Goal: Task Accomplishment & Management: Manage account settings

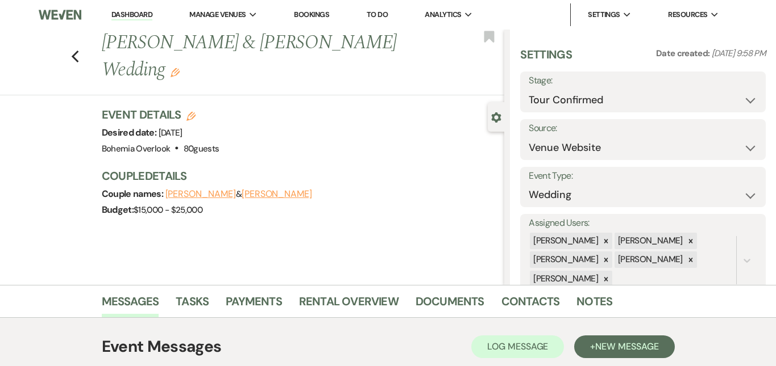
select select "4"
select select "5"
click at [139, 15] on link "Dashboard" at bounding box center [131, 15] width 41 height 11
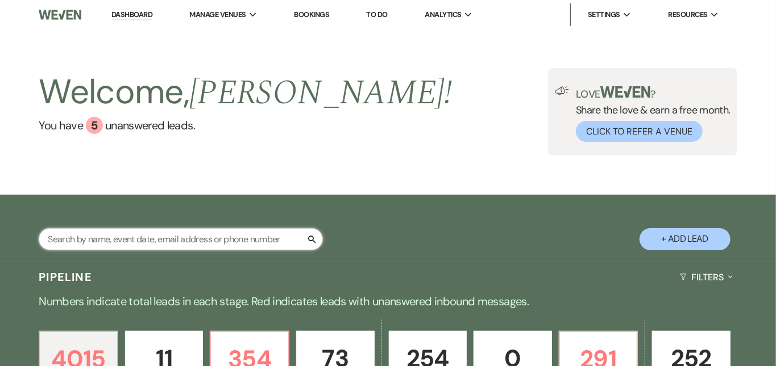
click at [220, 239] on input "text" at bounding box center [181, 239] width 284 height 22
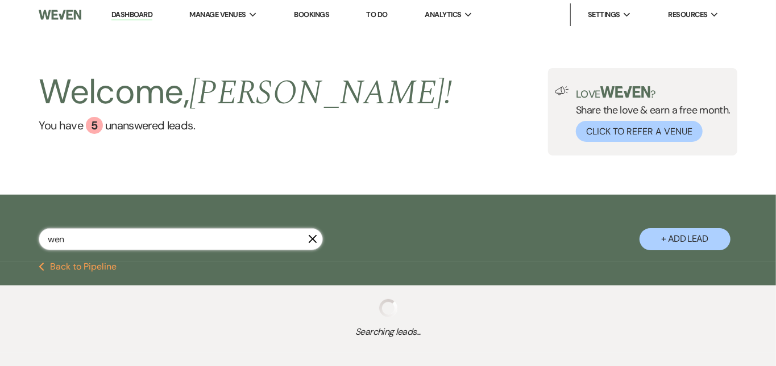
type input "wend"
select select "8"
select select "6"
select select "5"
select select "2"
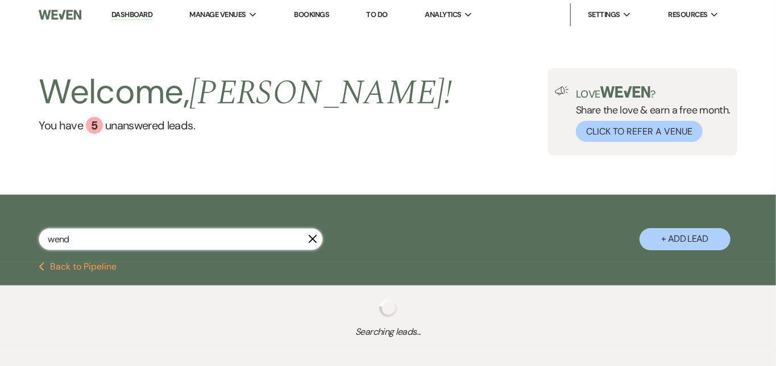
select select "2"
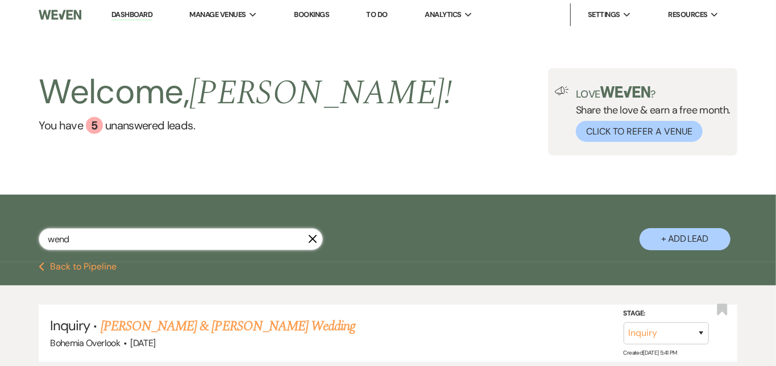
type input "wendy"
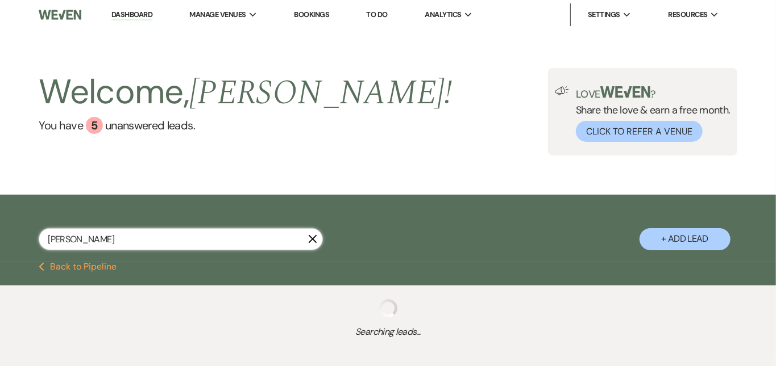
select select "8"
select select "6"
select select "2"
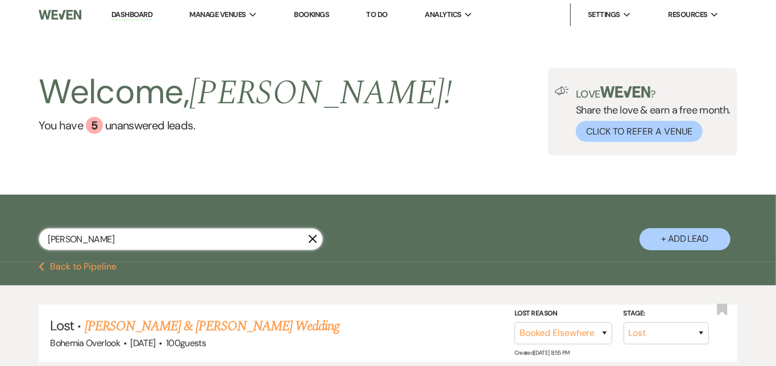
type input "Wendy"
drag, startPoint x: 220, startPoint y: 239, endPoint x: 437, endPoint y: 130, distance: 242.7
click at [437, 130] on div "Welcome, Kimberly ! You have 5 unanswered lead s . Love ? Share the love & earn…" at bounding box center [388, 111] width 776 height 87
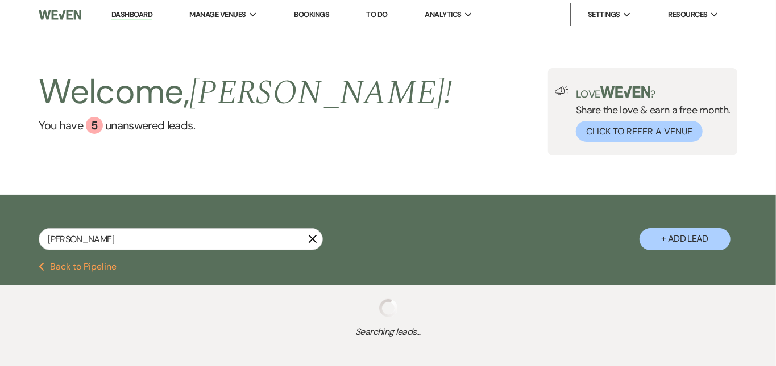
select select "8"
select select "6"
select select "2"
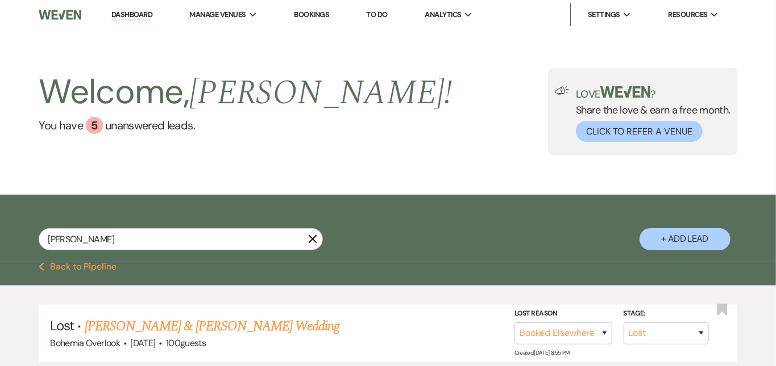
click at [135, 12] on link "Dashboard" at bounding box center [131, 15] width 41 height 11
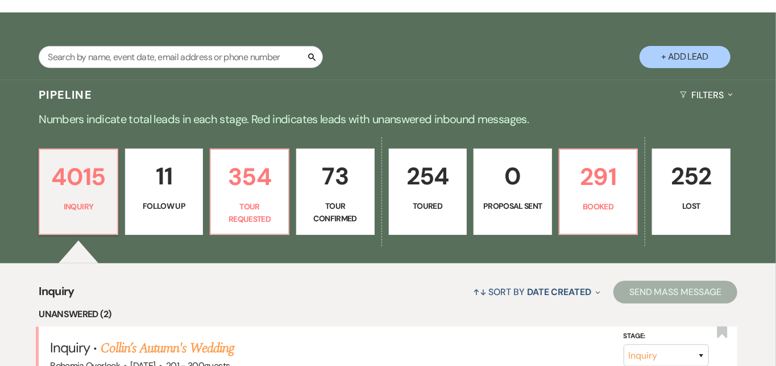
scroll to position [185, 0]
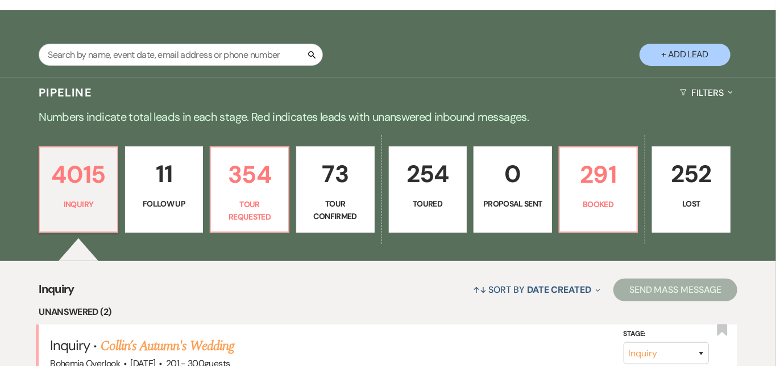
click at [451, 169] on p "254" at bounding box center [428, 174] width 64 height 38
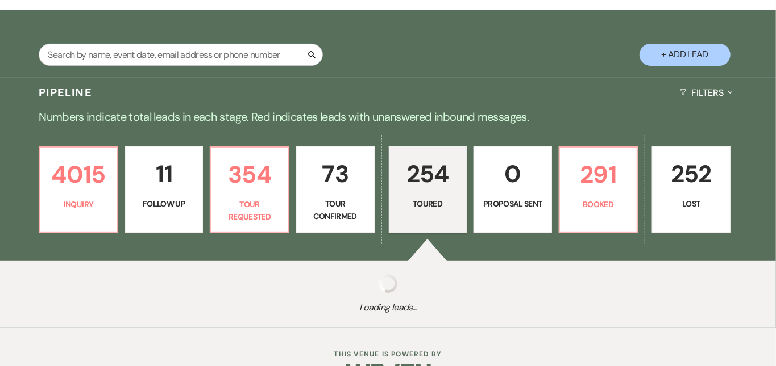
select select "5"
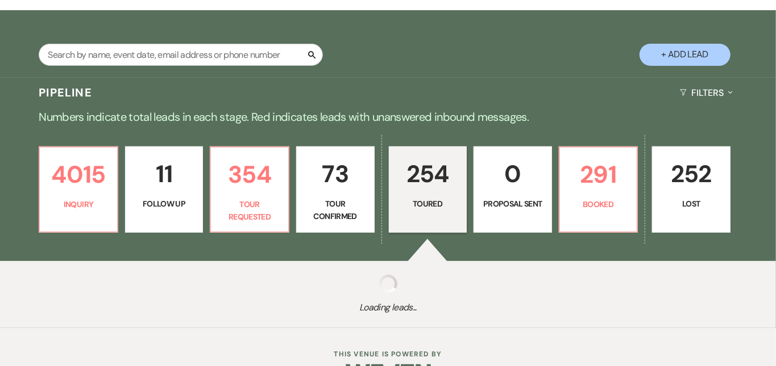
select select "5"
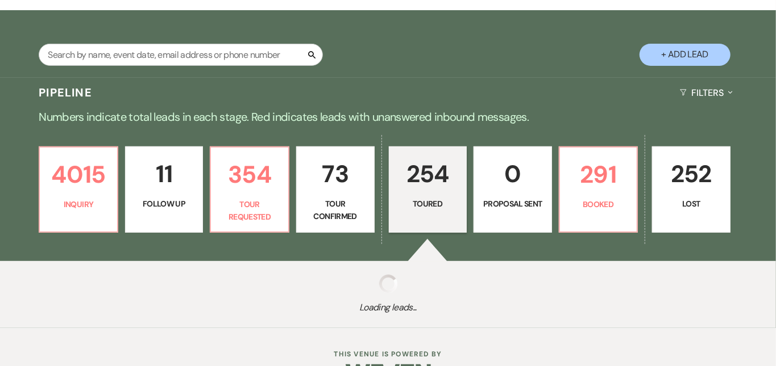
select select "5"
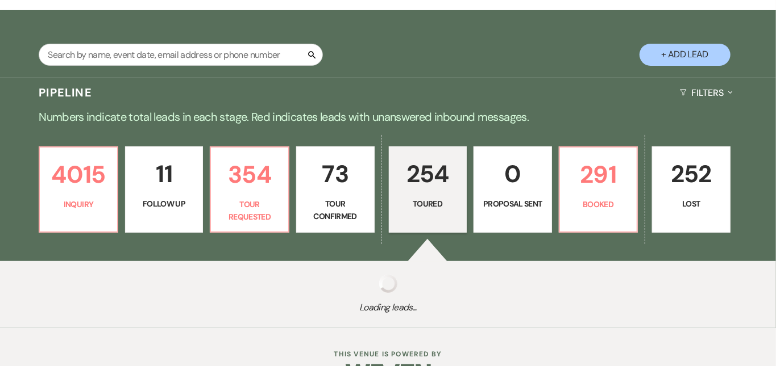
select select "5"
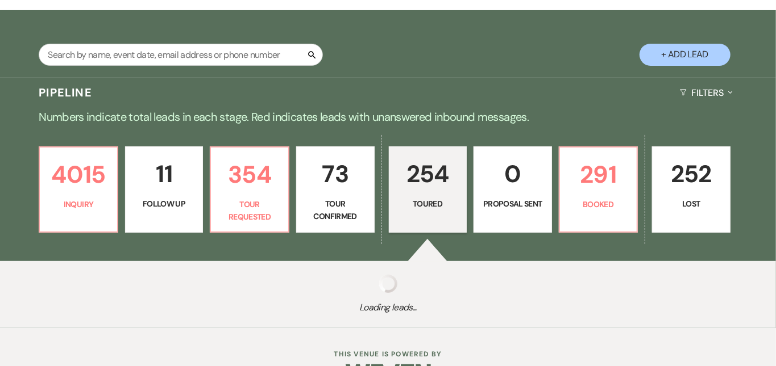
select select "5"
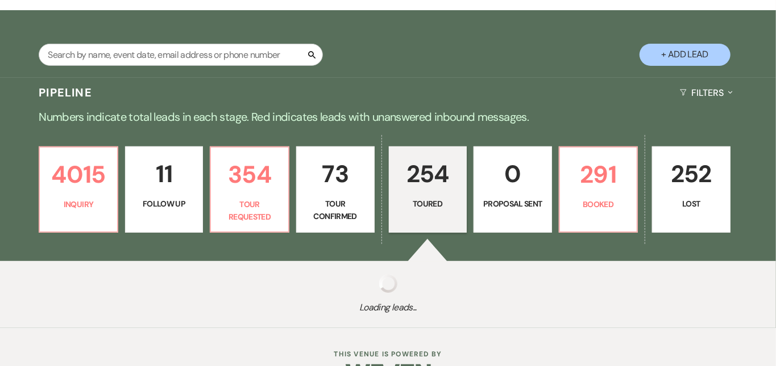
select select "5"
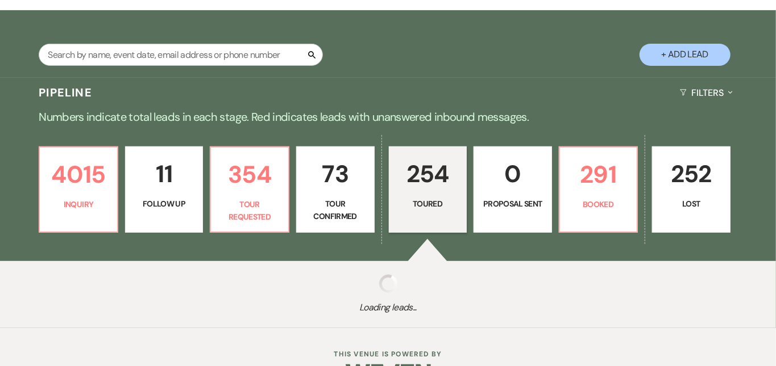
select select "5"
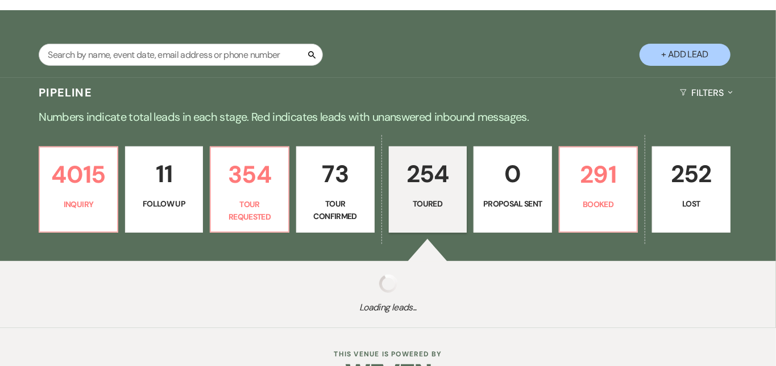
select select "5"
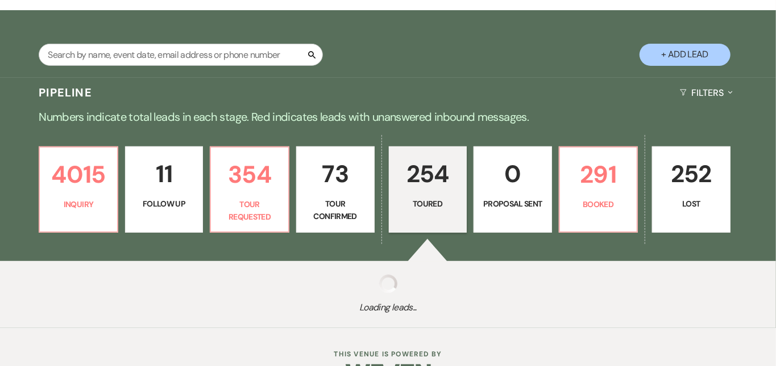
select select "5"
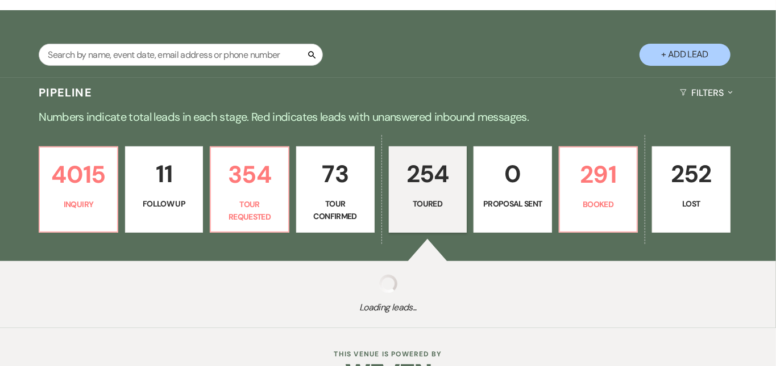
select select "5"
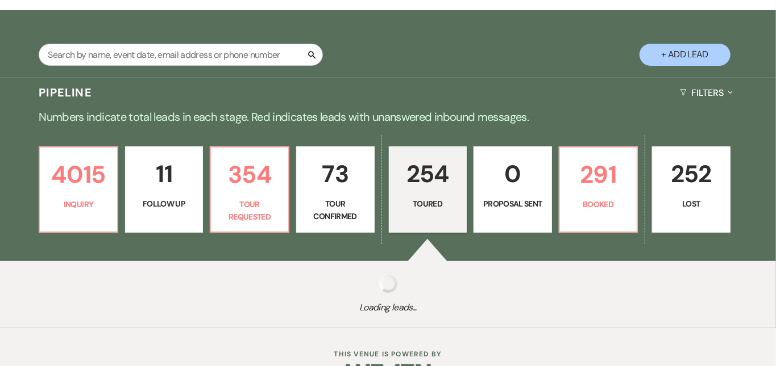
select select "5"
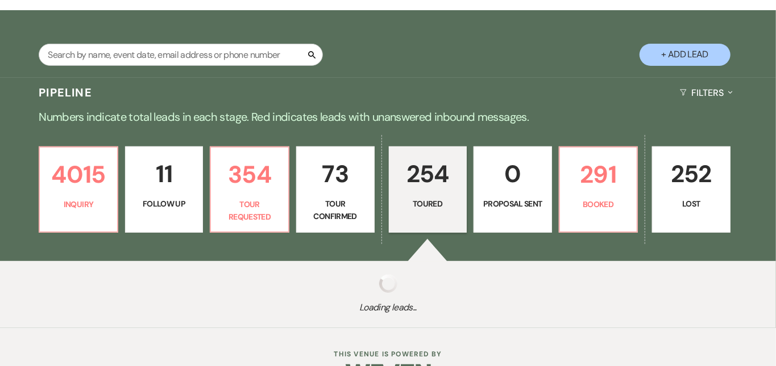
select select "5"
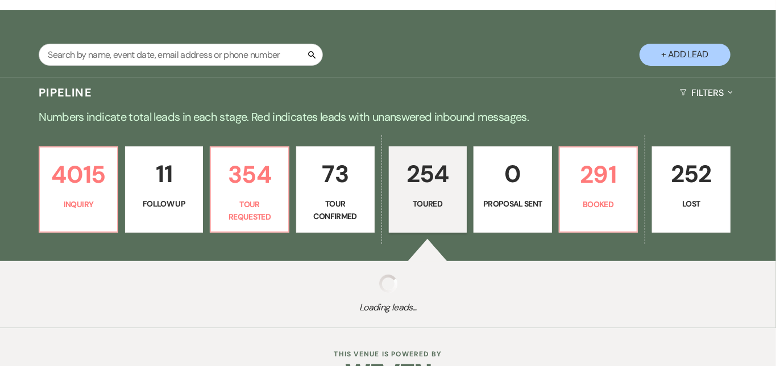
select select "5"
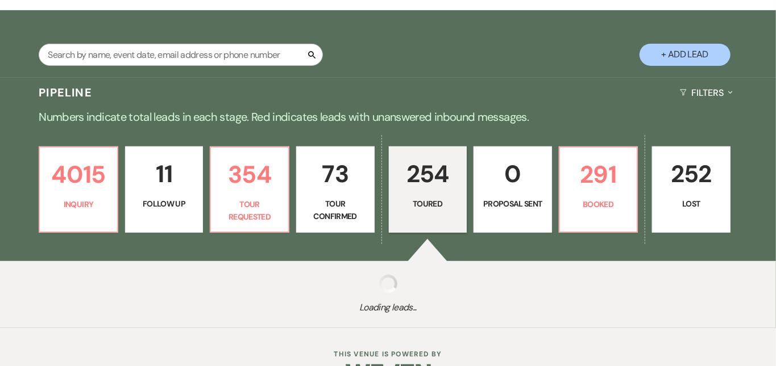
select select "5"
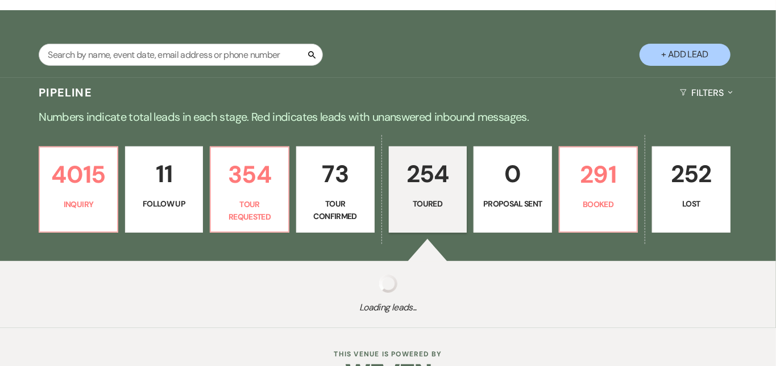
select select "5"
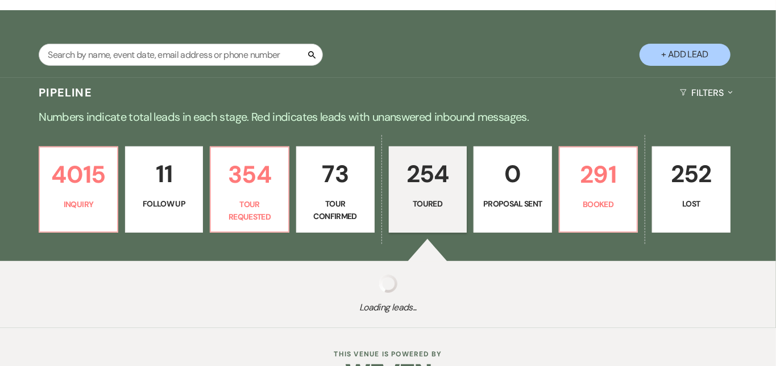
select select "5"
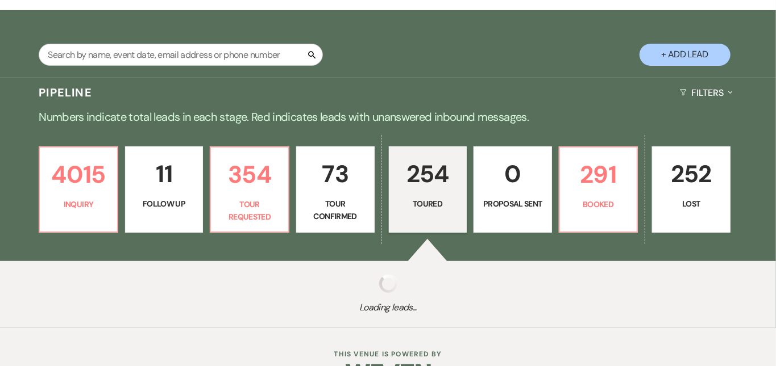
select select "5"
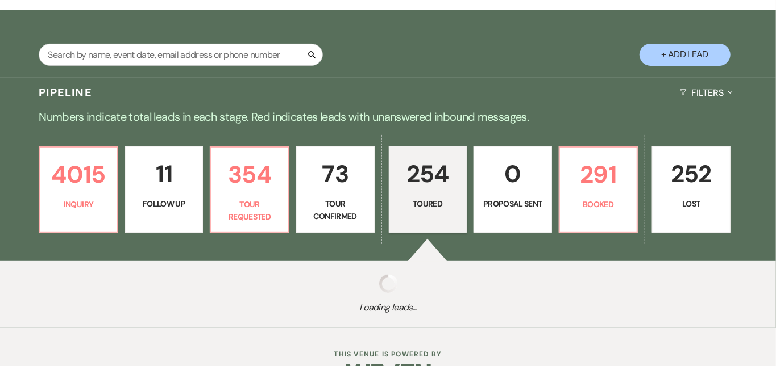
select select "5"
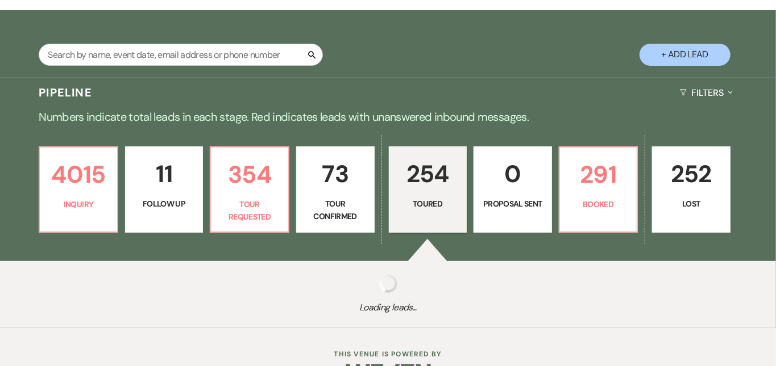
select select "5"
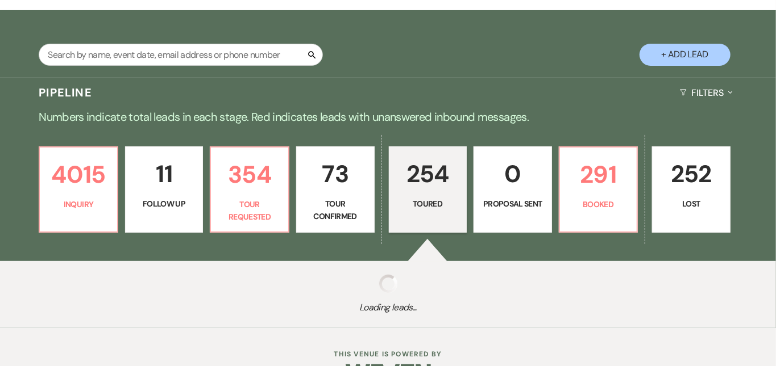
select select "5"
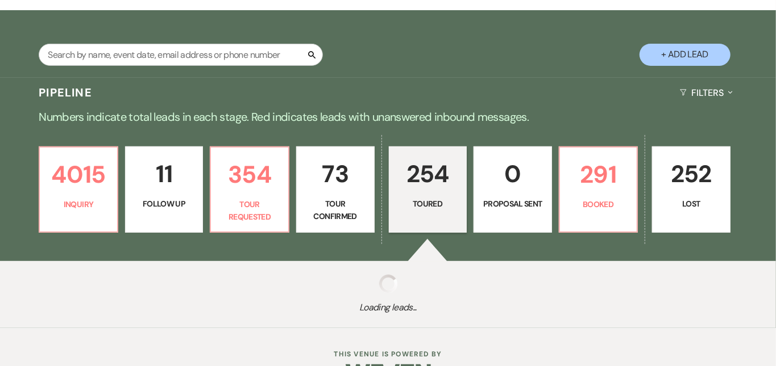
select select "5"
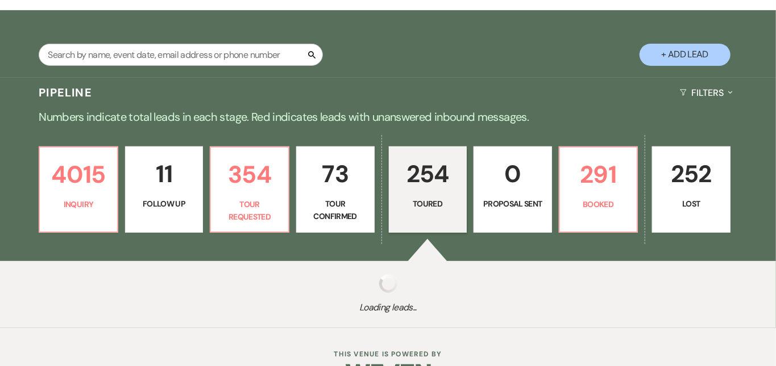
select select "5"
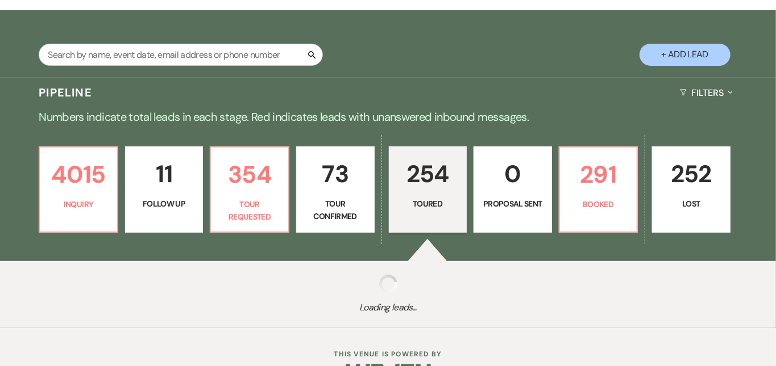
select select "5"
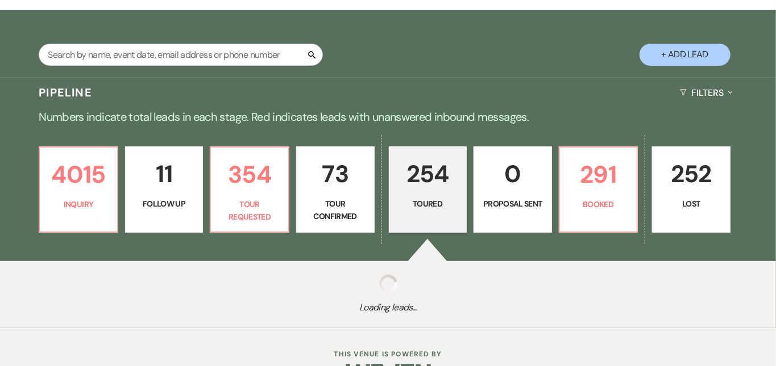
select select "5"
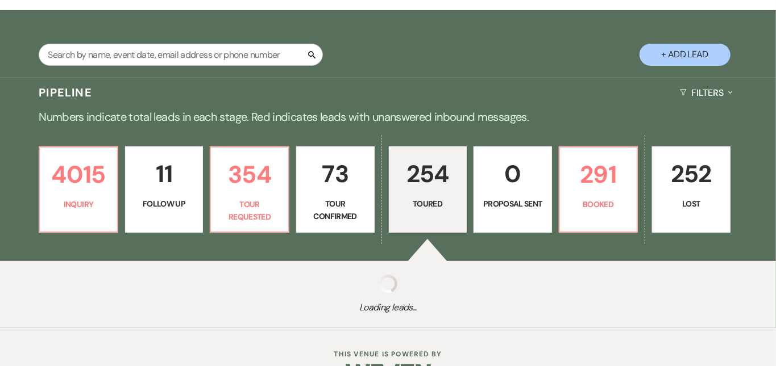
select select "5"
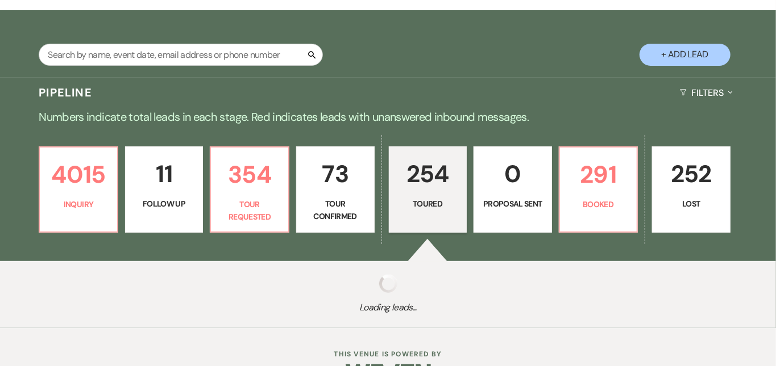
select select "5"
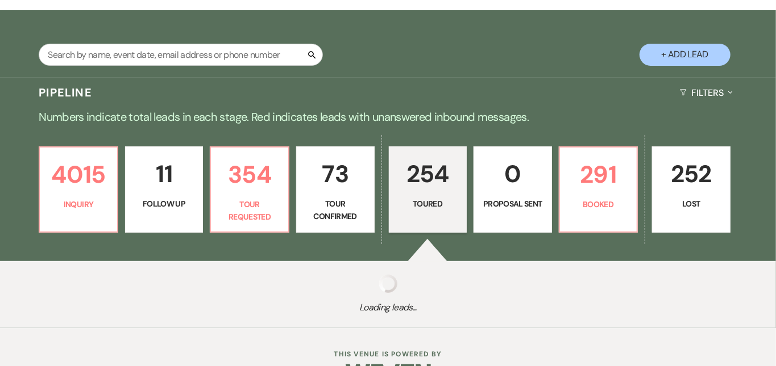
select select "5"
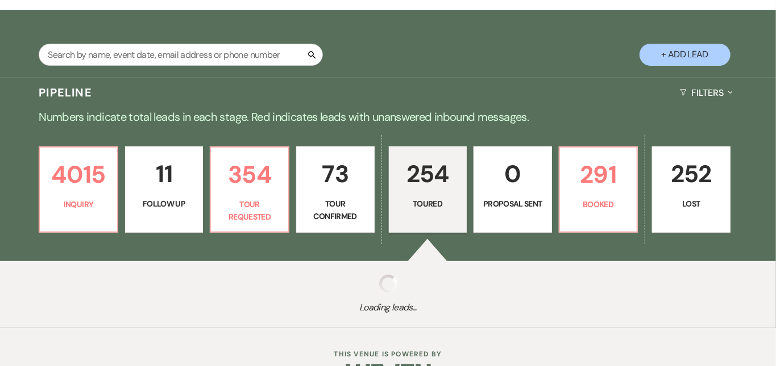
select select "5"
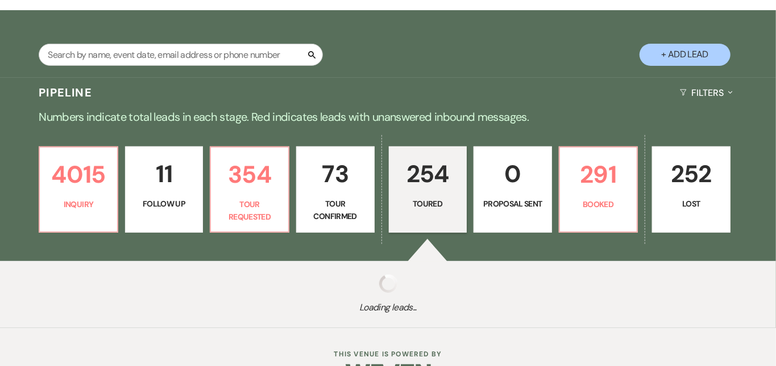
select select "5"
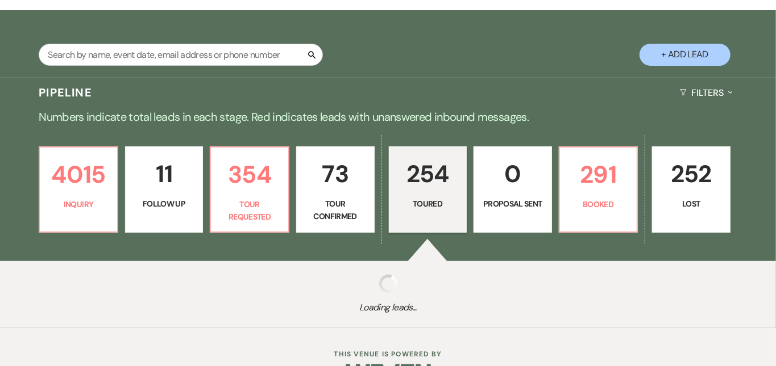
select select "5"
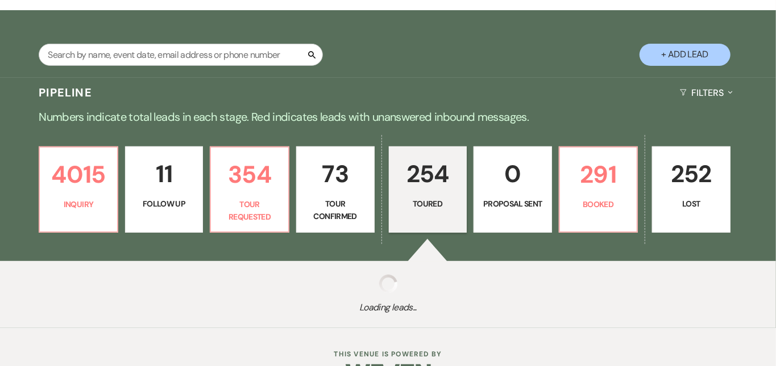
select select "5"
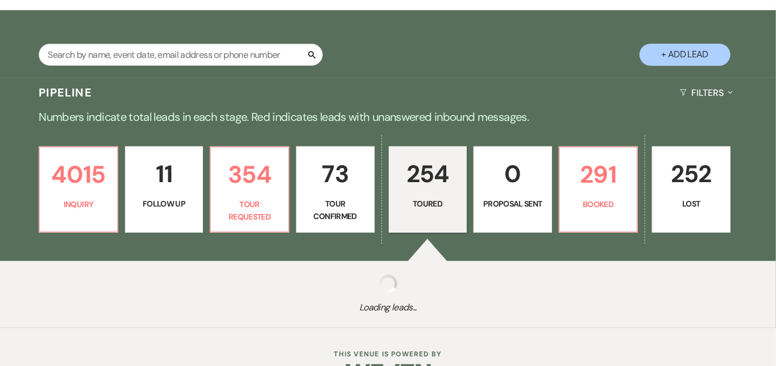
select select "5"
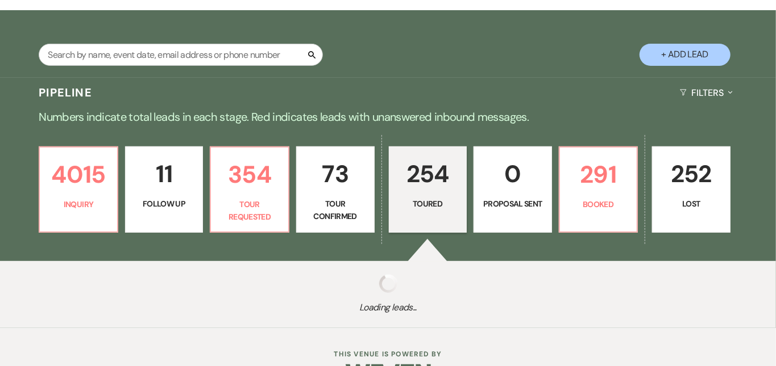
select select "5"
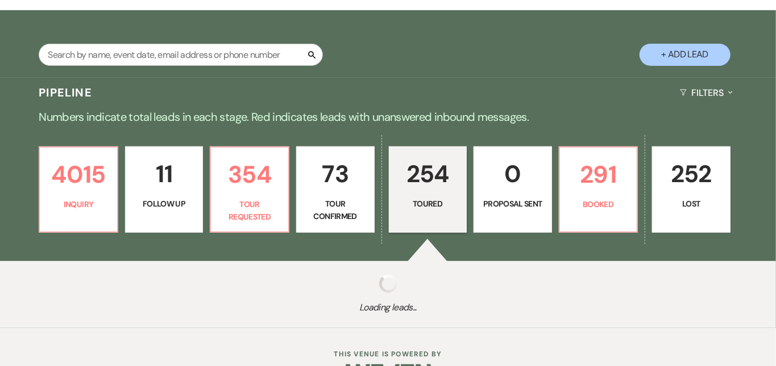
select select "5"
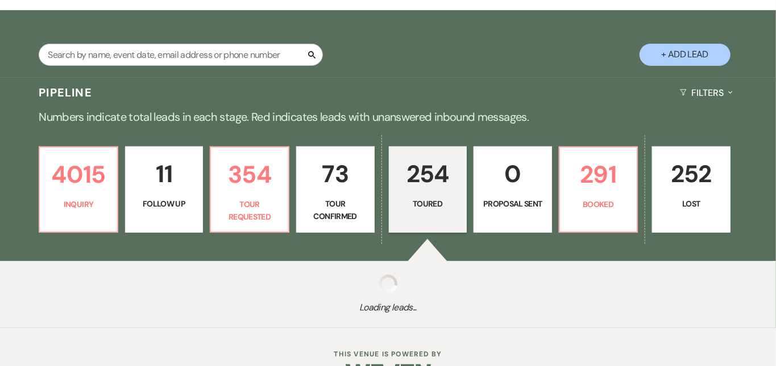
select select "5"
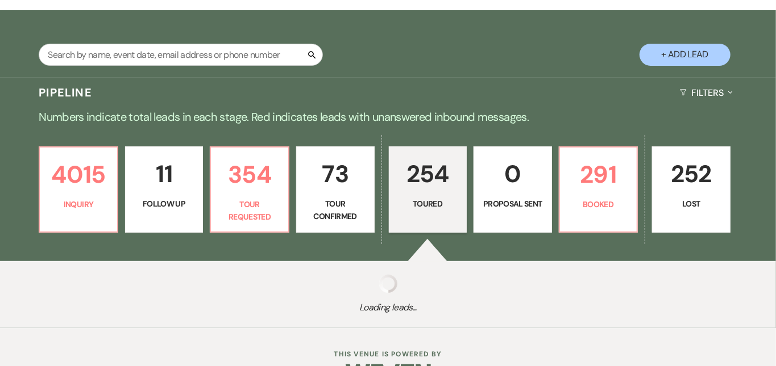
select select "5"
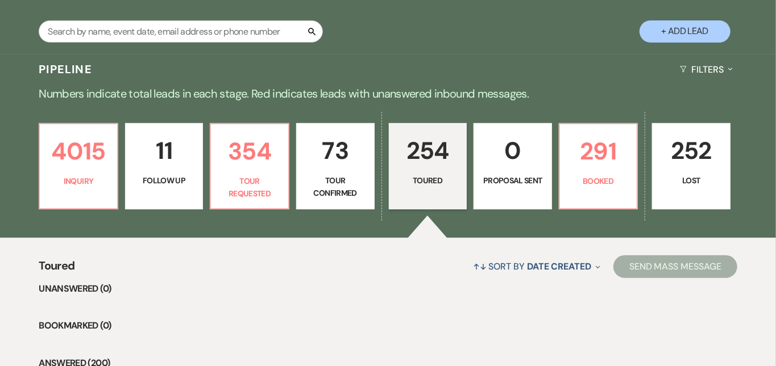
scroll to position [201, 0]
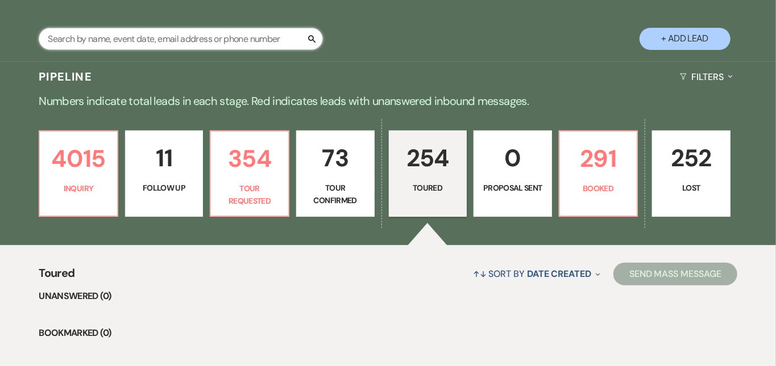
click at [169, 40] on input "text" at bounding box center [181, 39] width 284 height 22
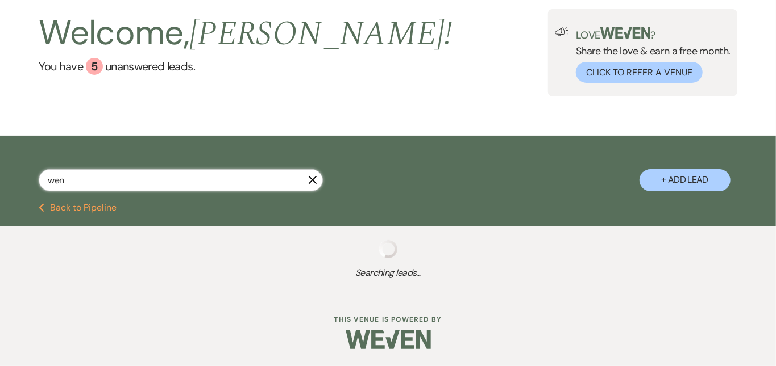
scroll to position [60, 0]
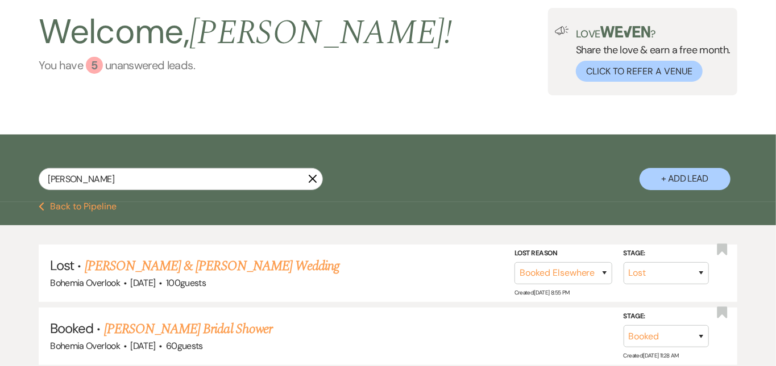
drag, startPoint x: 169, startPoint y: 40, endPoint x: 311, endPoint y: 62, distance: 144.4
click at [311, 62] on link "You have 5 unanswered lead s ." at bounding box center [245, 65] width 413 height 17
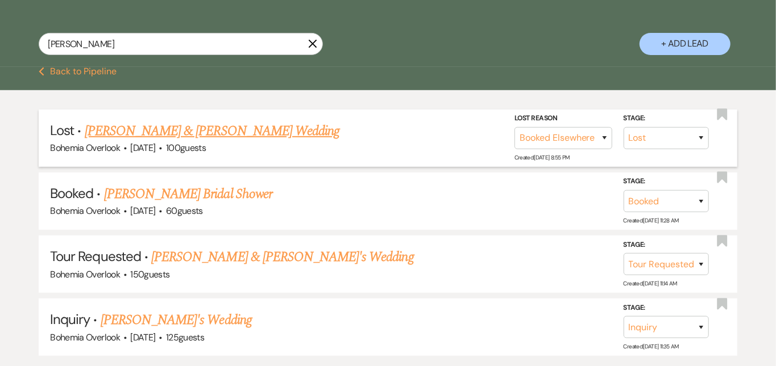
scroll to position [183, 0]
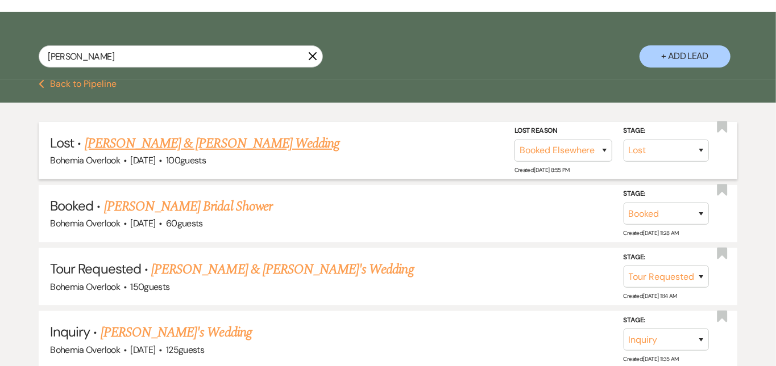
click at [252, 141] on link "Wendy Folfas & Louis Carusillo's Wedding" at bounding box center [212, 144] width 255 height 20
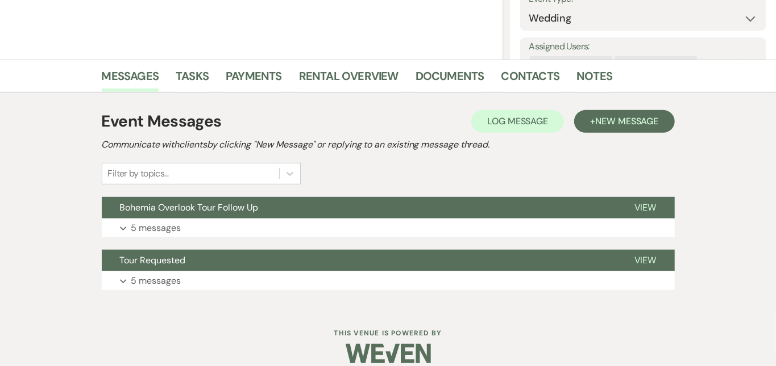
scroll to position [228, 0]
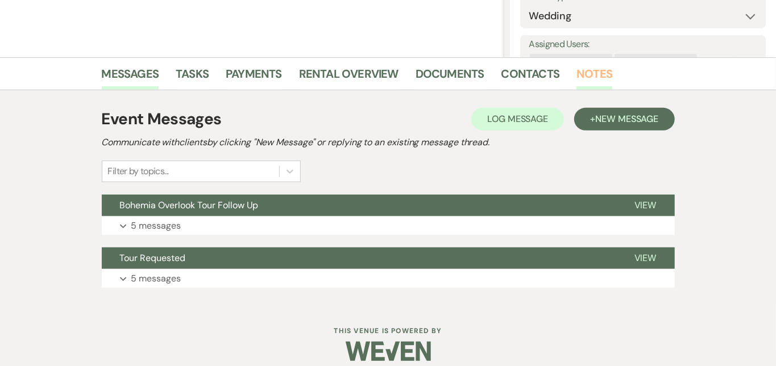
click at [576, 78] on link "Notes" at bounding box center [594, 77] width 36 height 25
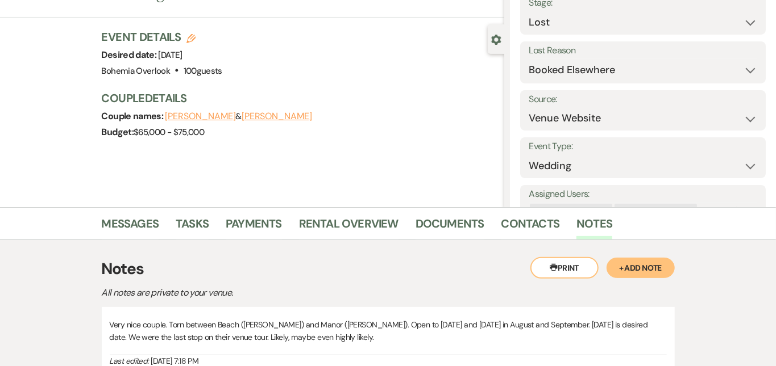
scroll to position [93, 0]
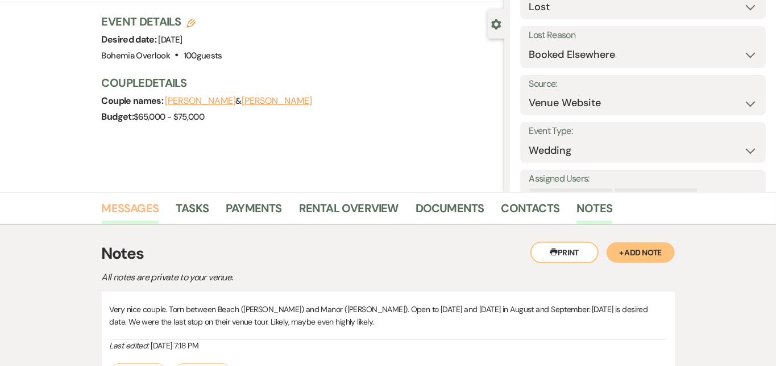
click at [102, 214] on link "Messages" at bounding box center [130, 211] width 57 height 25
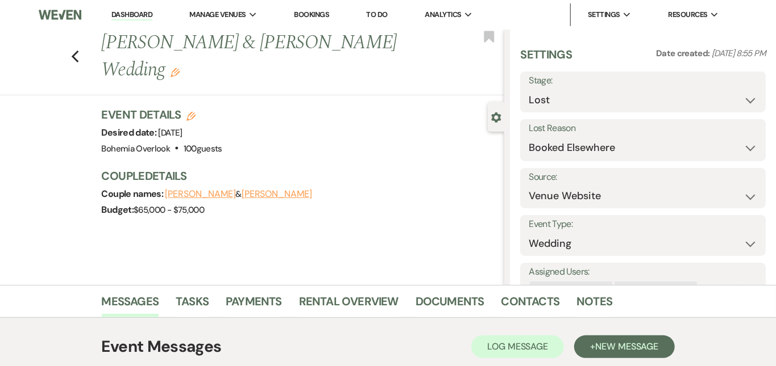
click at [143, 10] on link "Dashboard" at bounding box center [131, 15] width 41 height 11
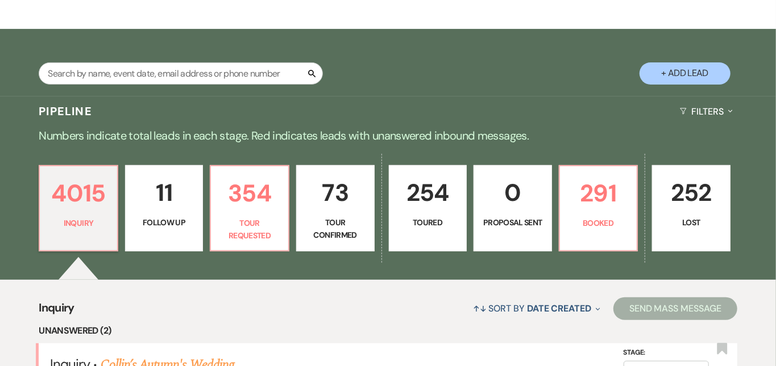
scroll to position [174, 0]
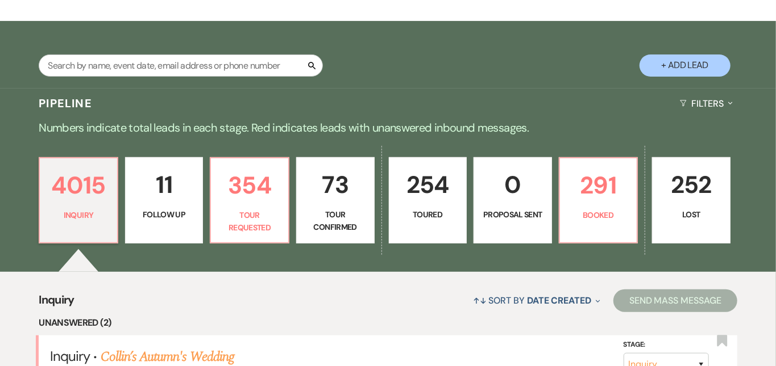
click at [340, 199] on p "73" at bounding box center [335, 185] width 64 height 38
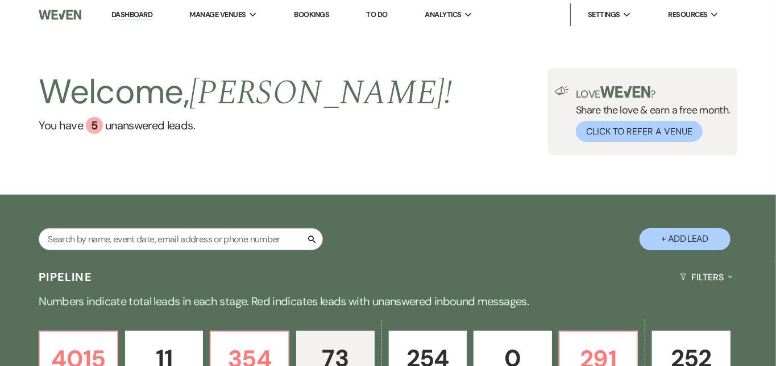
click at [143, 11] on link "Dashboard" at bounding box center [131, 15] width 41 height 11
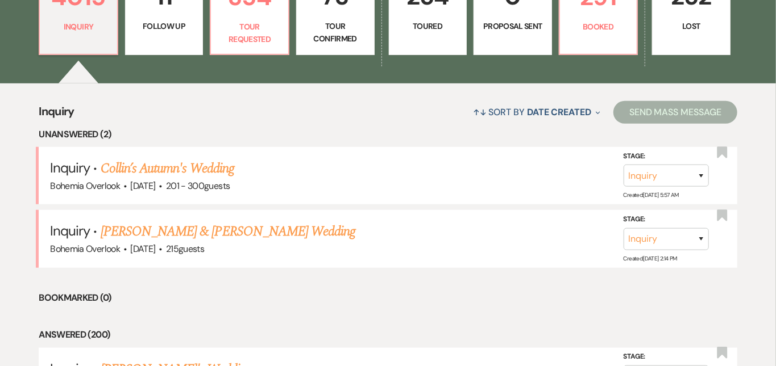
scroll to position [371, 0]
